Goal: Task Accomplishment & Management: Use online tool/utility

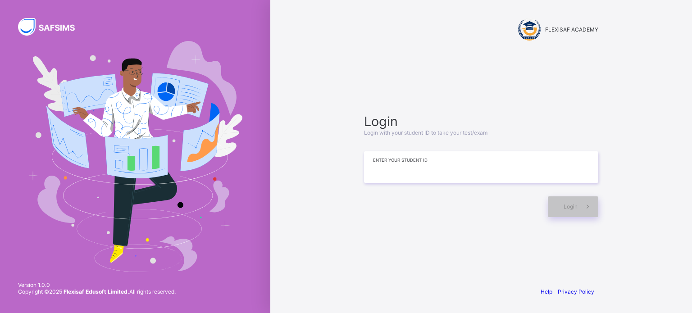
click at [412, 164] on input at bounding box center [481, 167] width 234 height 32
paste input "**********"
type input "**********"
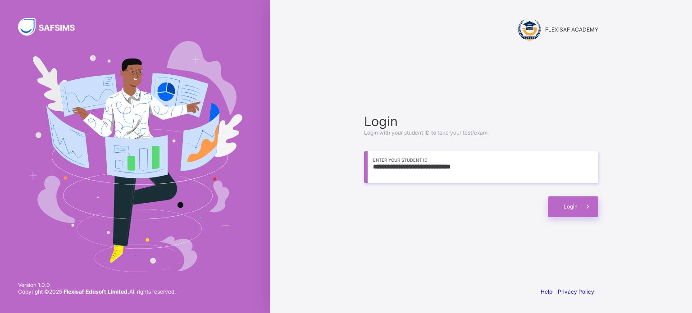
drag, startPoint x: 465, startPoint y: 165, endPoint x: 346, endPoint y: 163, distance: 119.0
click at [347, 163] on div "**********" at bounding box center [481, 156] width 270 height 313
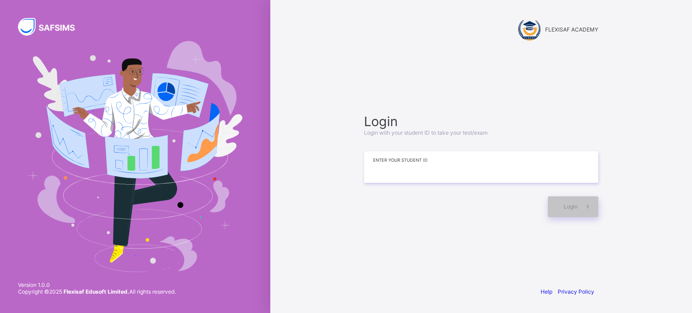
paste input "**********"
type input "**********"
click at [576, 210] on span "Login" at bounding box center [571, 206] width 14 height 7
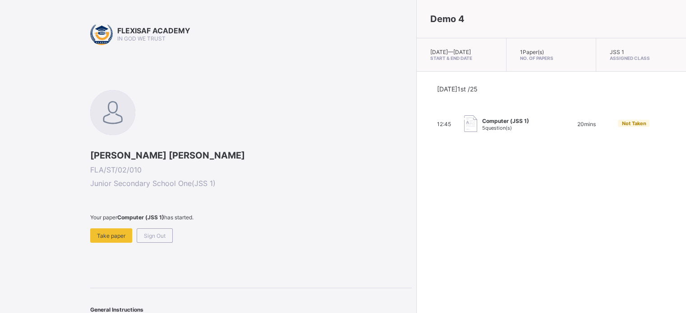
scroll to position [24, 0]
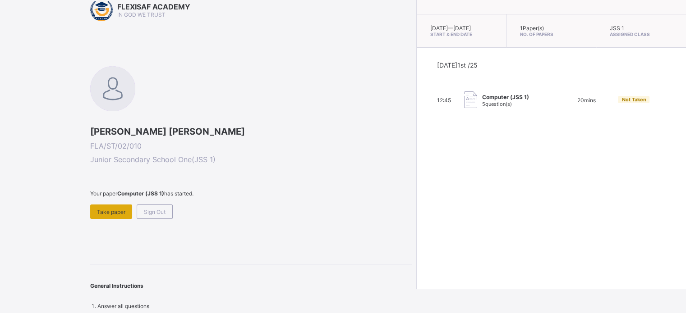
click at [107, 212] on span "Take paper" at bounding box center [111, 212] width 28 height 7
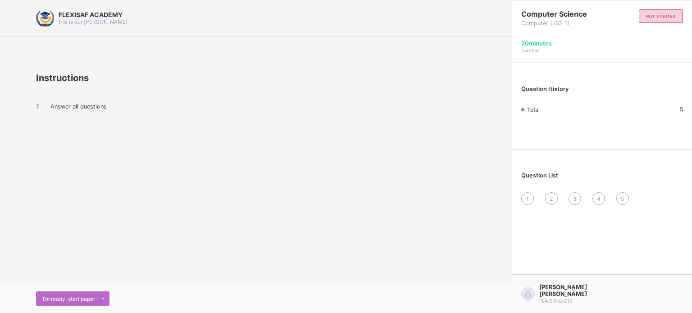
click at [65, 301] on span "I’m ready, start paper" at bounding box center [69, 299] width 52 height 7
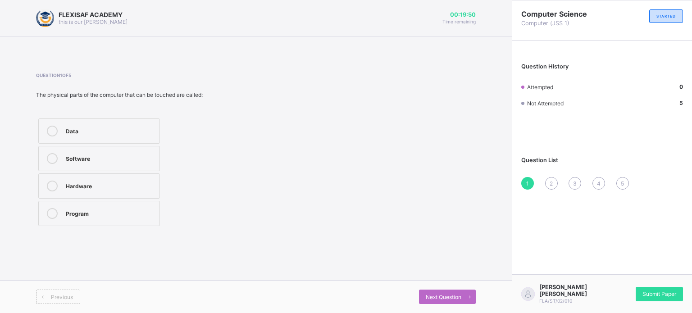
click at [54, 183] on icon at bounding box center [52, 186] width 11 height 11
click at [456, 294] on span "Next Question" at bounding box center [444, 297] width 36 height 7
click at [58, 296] on span "Previous" at bounding box center [62, 297] width 22 height 7
click at [445, 296] on span "Next Question" at bounding box center [444, 297] width 36 height 7
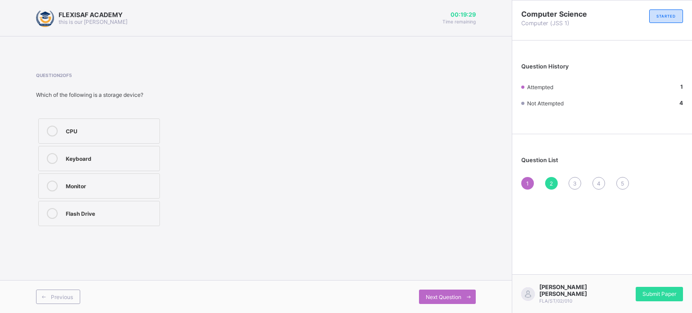
click at [54, 187] on icon at bounding box center [52, 186] width 11 height 11
click at [456, 295] on span "Next Question" at bounding box center [444, 297] width 36 height 7
click at [50, 137] on icon at bounding box center [52, 136] width 11 height 11
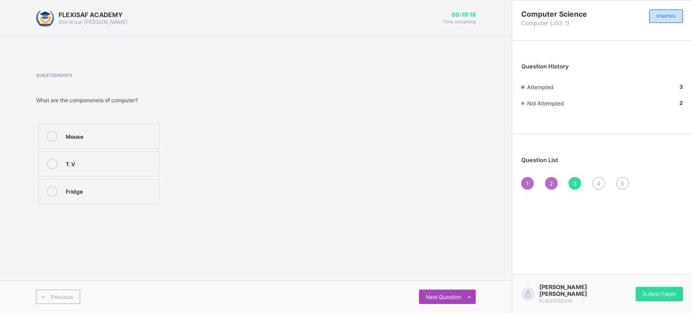
click at [462, 296] on span at bounding box center [469, 297] width 14 height 14
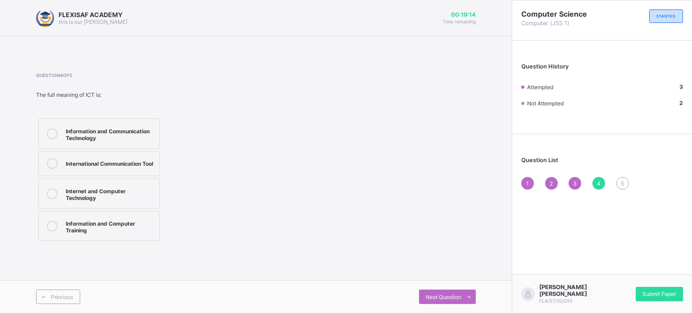
click at [53, 134] on icon at bounding box center [52, 133] width 11 height 11
click at [449, 301] on div "Next Question" at bounding box center [447, 297] width 57 height 14
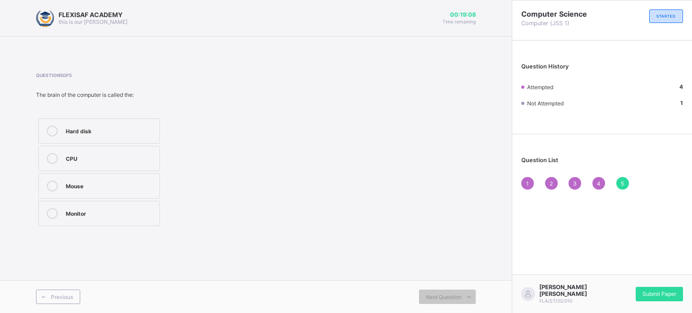
click at [51, 184] on icon at bounding box center [52, 186] width 11 height 11
click at [69, 297] on span "Previous" at bounding box center [62, 297] width 22 height 7
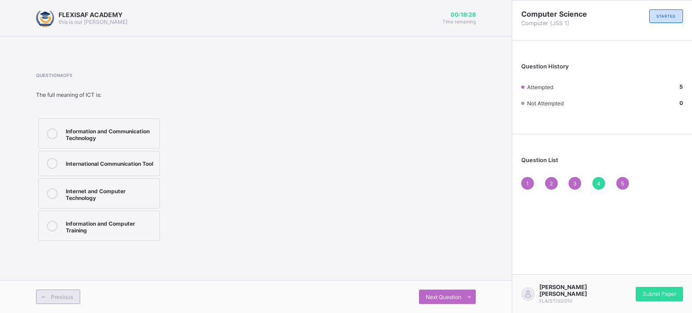
click at [56, 290] on div "Previous" at bounding box center [58, 297] width 44 height 14
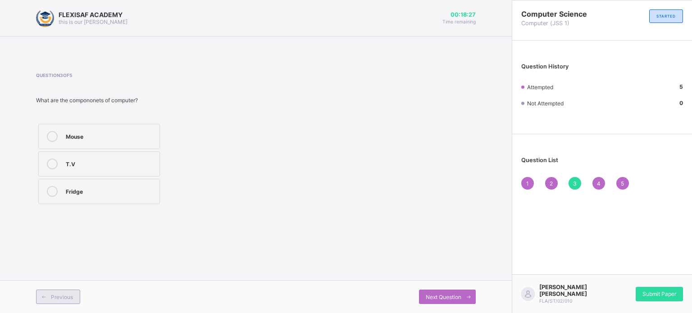
click at [55, 292] on div "Previous" at bounding box center [58, 297] width 44 height 14
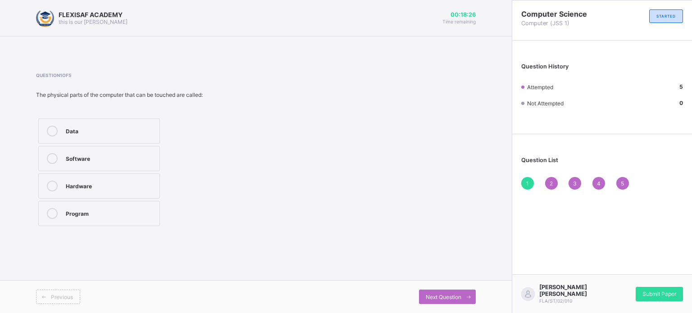
click at [55, 292] on div "Previous" at bounding box center [58, 297] width 44 height 14
click at [442, 295] on span "Next Question" at bounding box center [444, 297] width 36 height 7
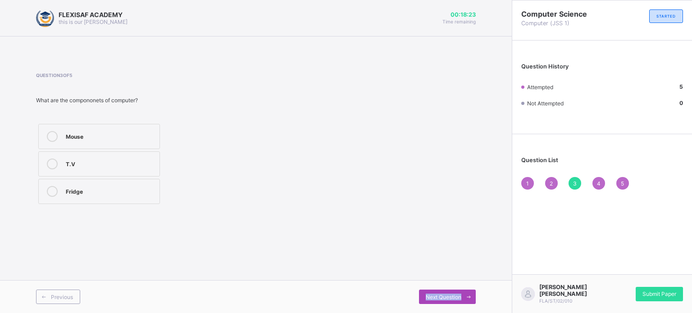
click at [442, 295] on span "Next Question" at bounding box center [444, 297] width 36 height 7
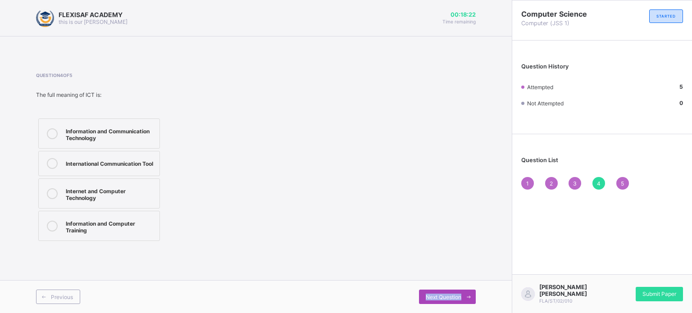
click at [443, 295] on span "Next Question" at bounding box center [444, 297] width 36 height 7
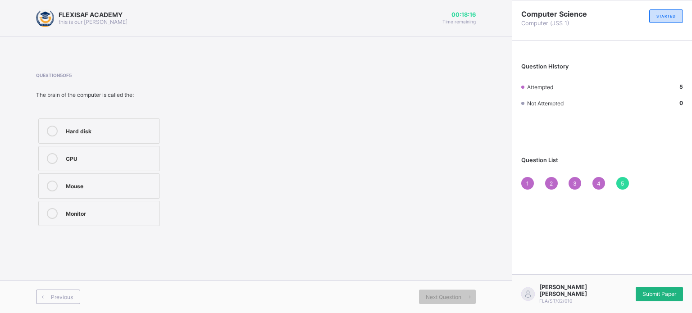
click at [667, 292] on span "Submit Paper" at bounding box center [660, 294] width 34 height 7
click at [0, 0] on div "× Submitting Paper This action will submit your paper. You won't have access to…" at bounding box center [0, 0] width 0 height 0
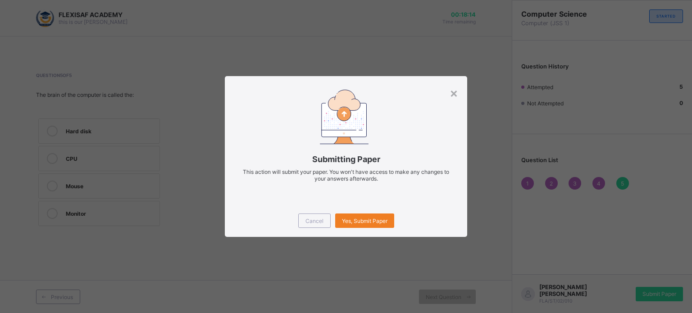
click at [424, 208] on div "Cancel Yes, Submit Paper" at bounding box center [346, 221] width 243 height 32
click at [374, 220] on span "Yes, Submit Paper" at bounding box center [365, 221] width 46 height 7
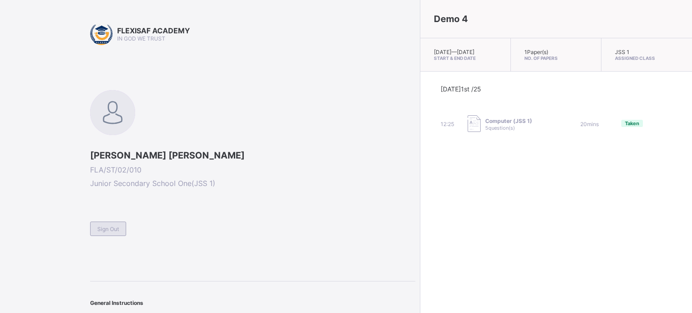
click at [104, 227] on span "Sign Out" at bounding box center [108, 229] width 22 height 7
